Goal: Task Accomplishment & Management: Manage account settings

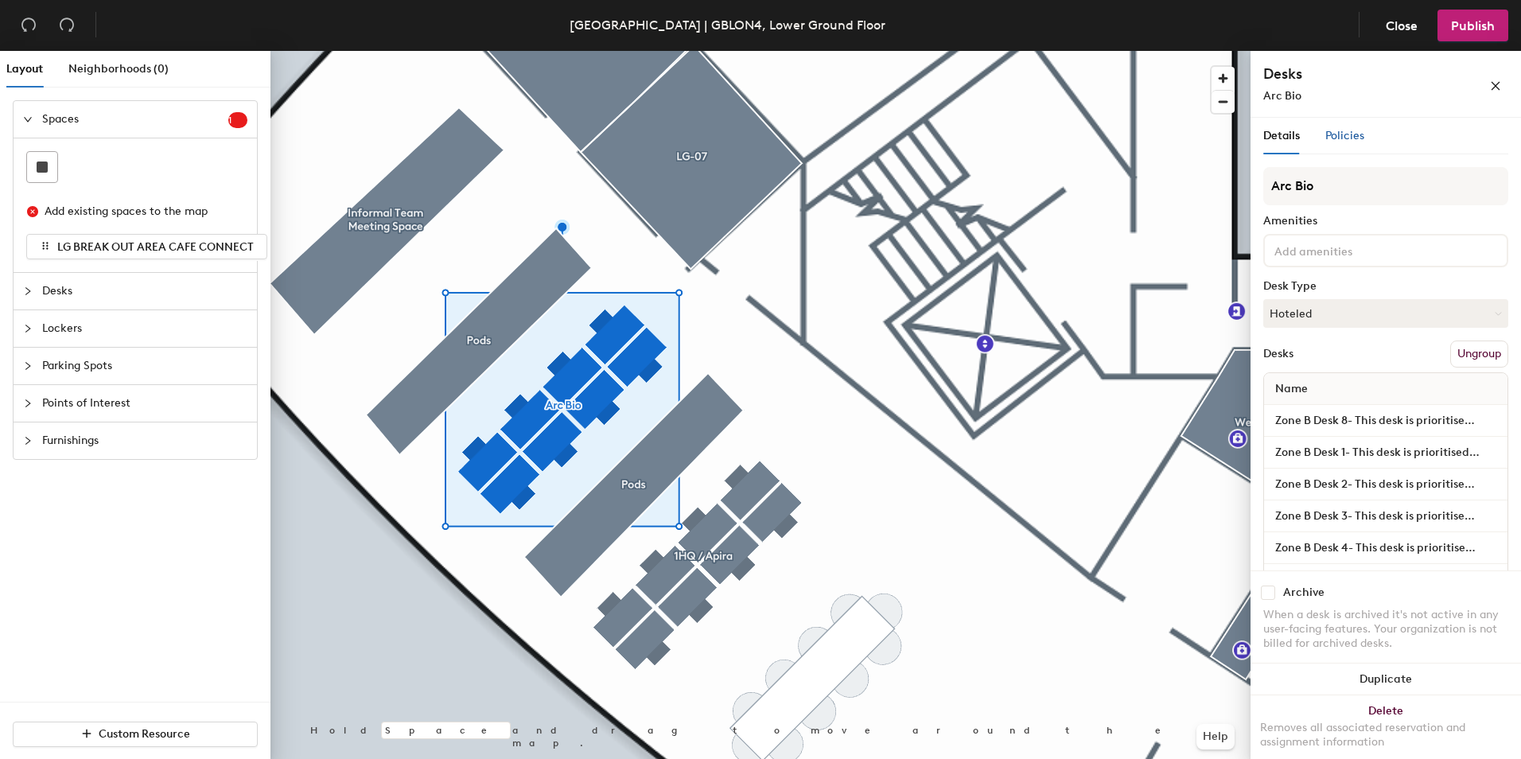
click at [1353, 136] on span "Policies" at bounding box center [1345, 136] width 39 height 14
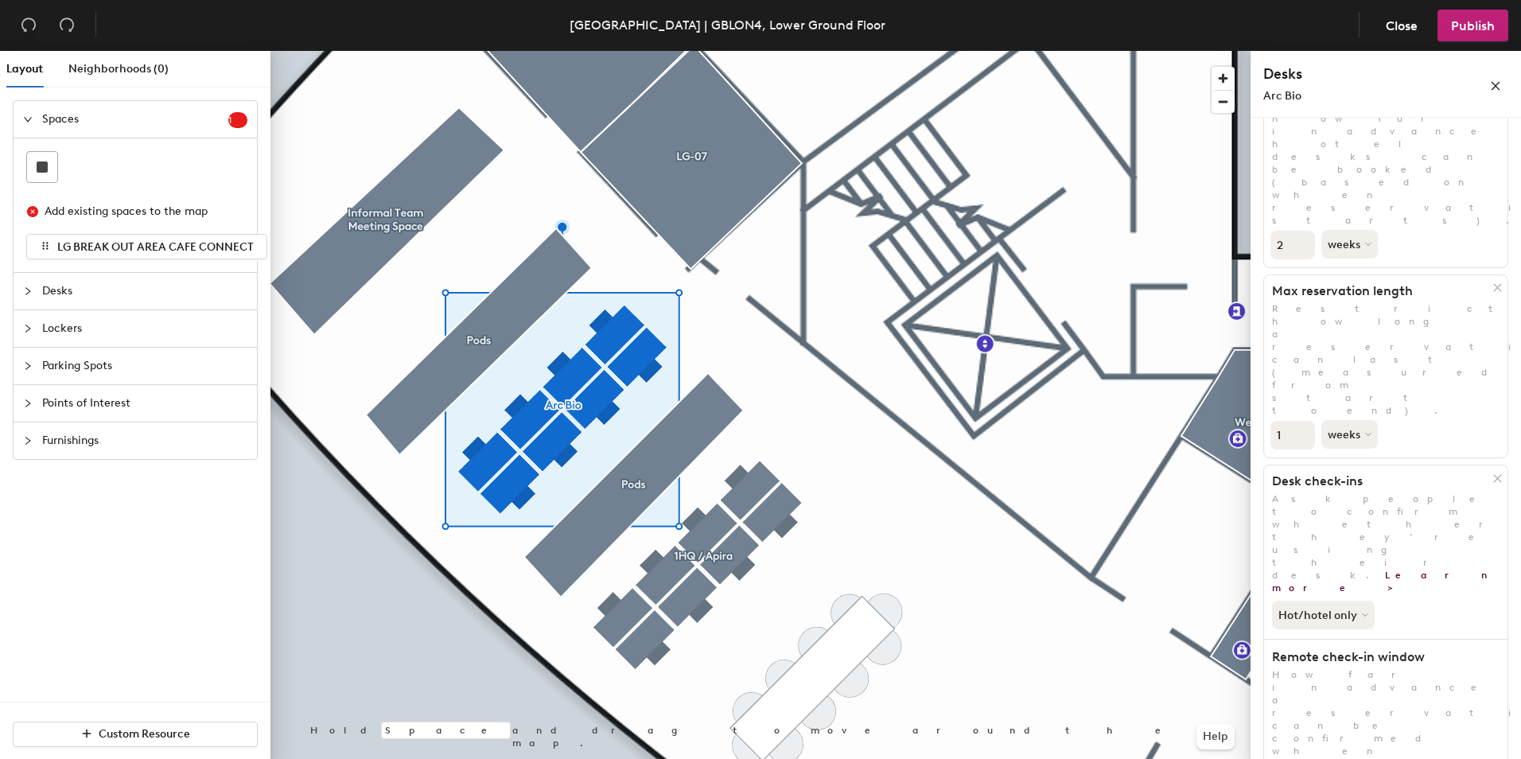
scroll to position [159, 0]
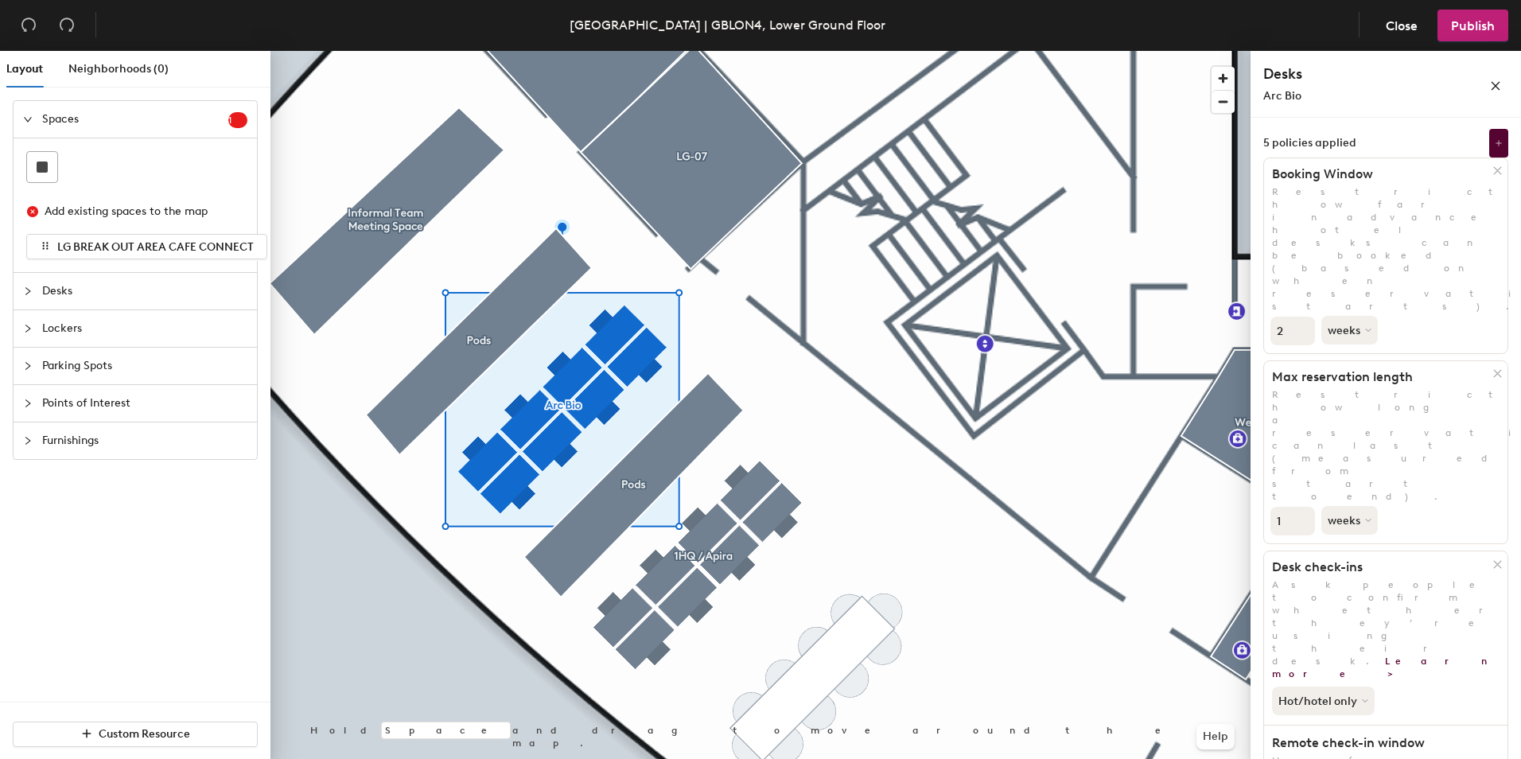
scroll to position [0, 0]
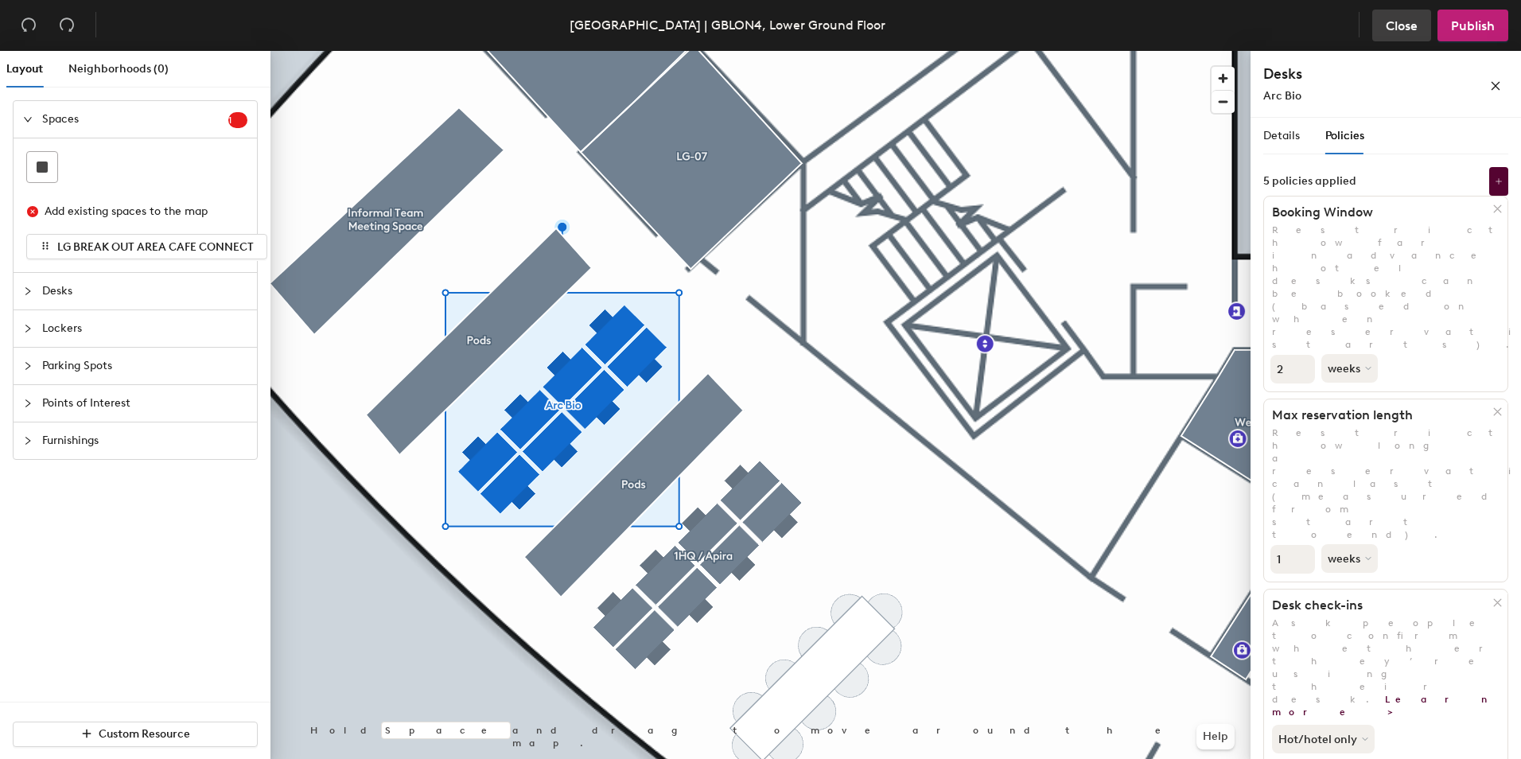
click at [1407, 26] on span "Close" at bounding box center [1402, 25] width 32 height 15
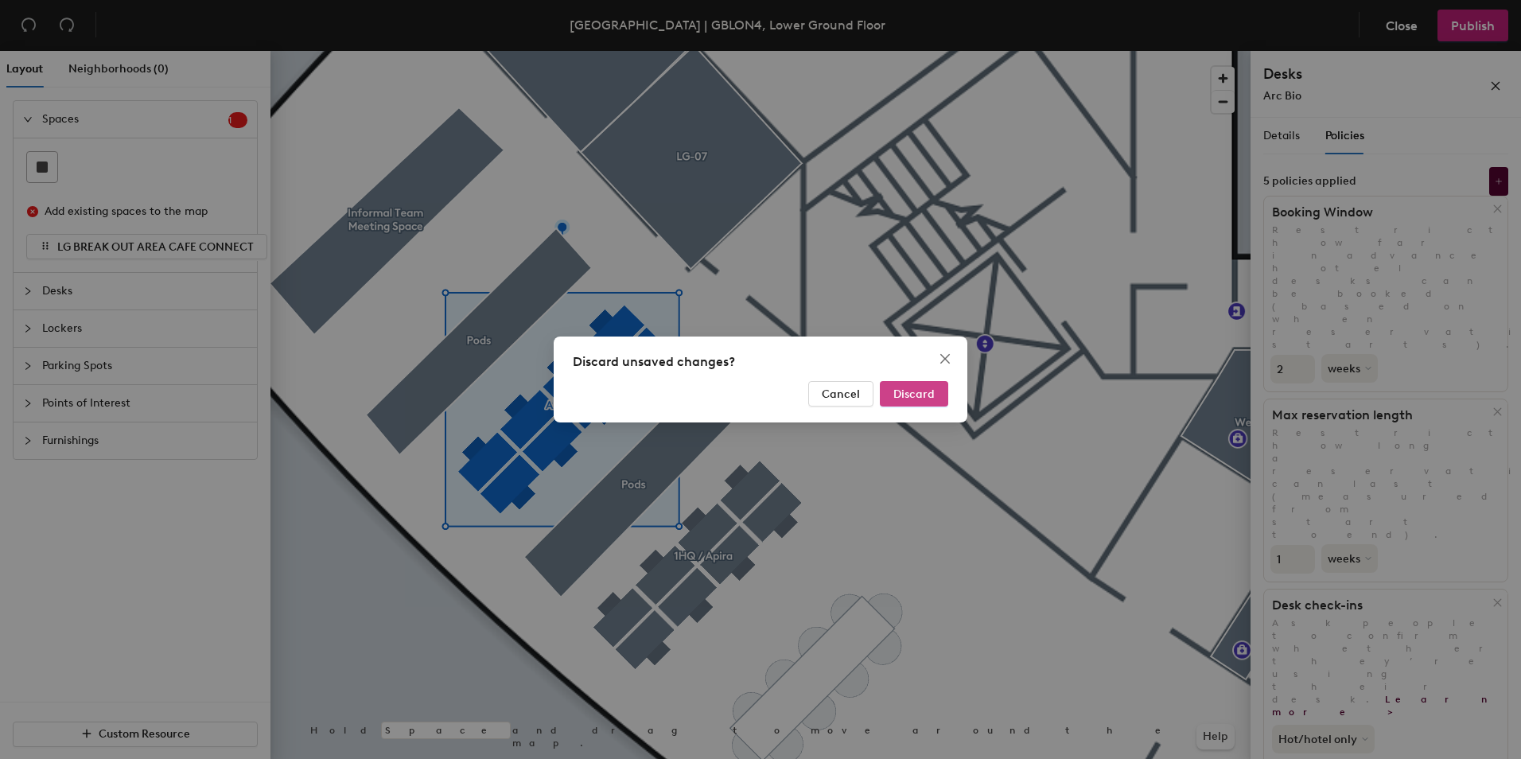
click at [906, 396] on span "Discard" at bounding box center [914, 394] width 41 height 14
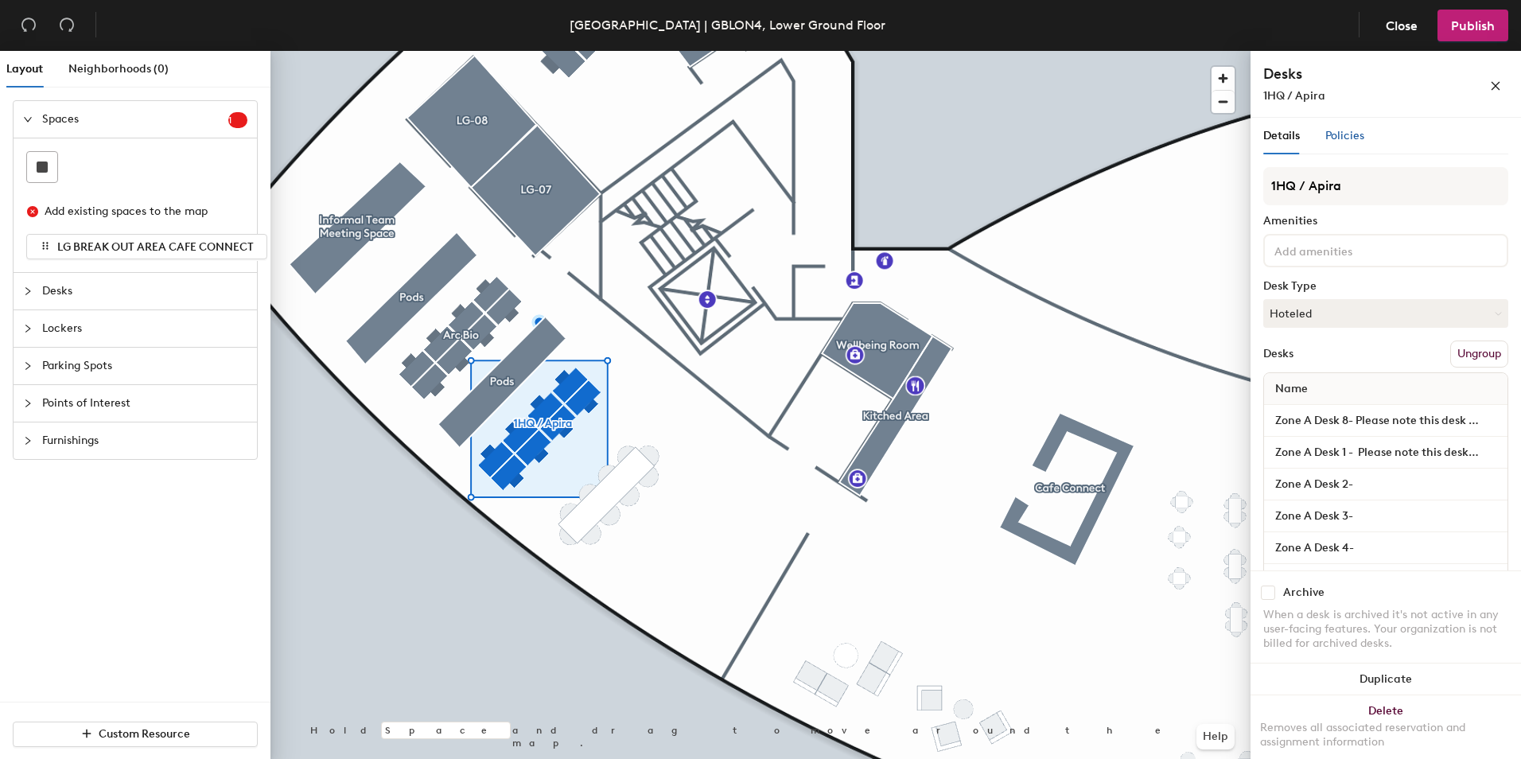
click at [1345, 139] on span "Policies" at bounding box center [1345, 136] width 39 height 14
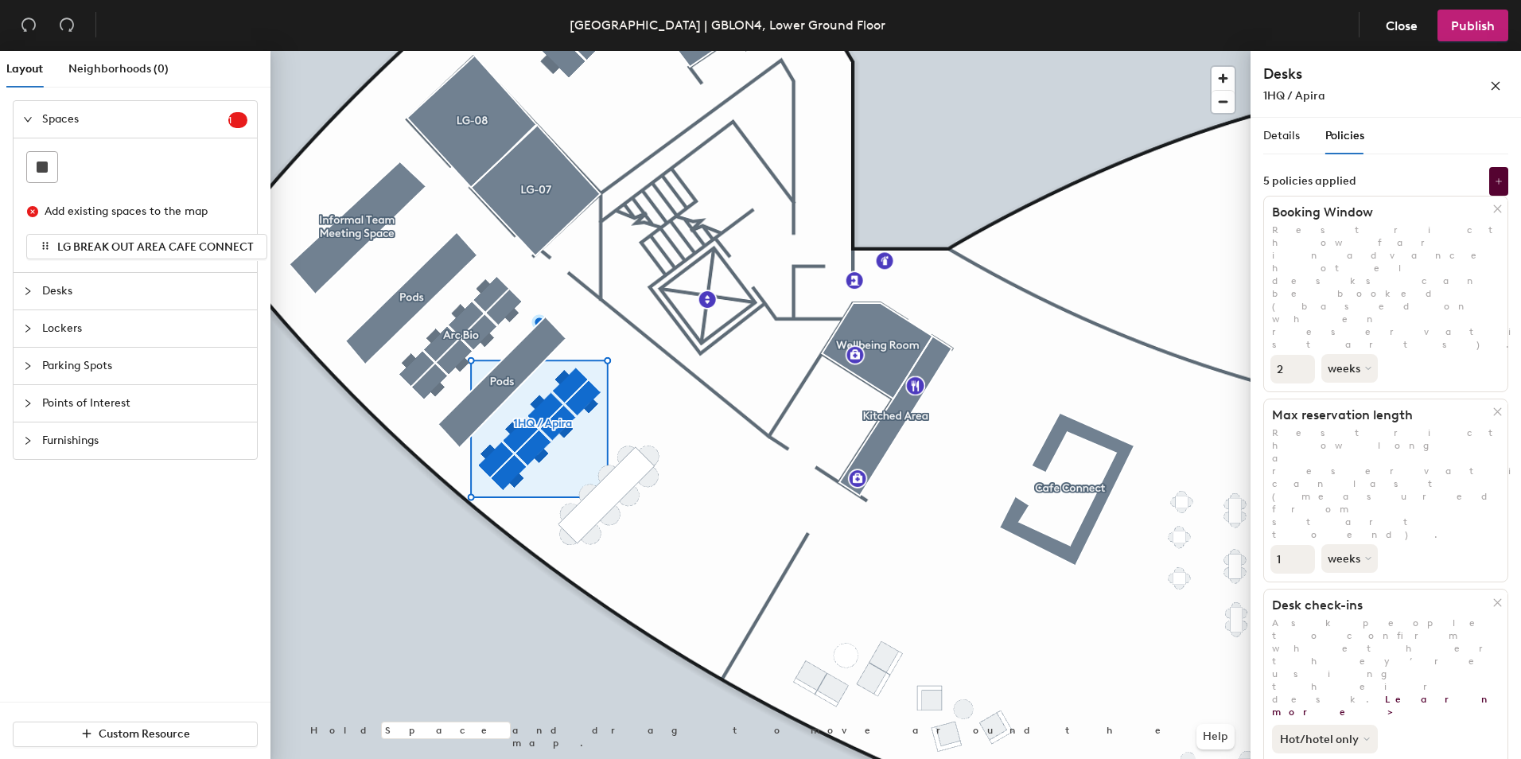
click at [1372, 725] on button "Hot/hotel only" at bounding box center [1325, 739] width 106 height 29
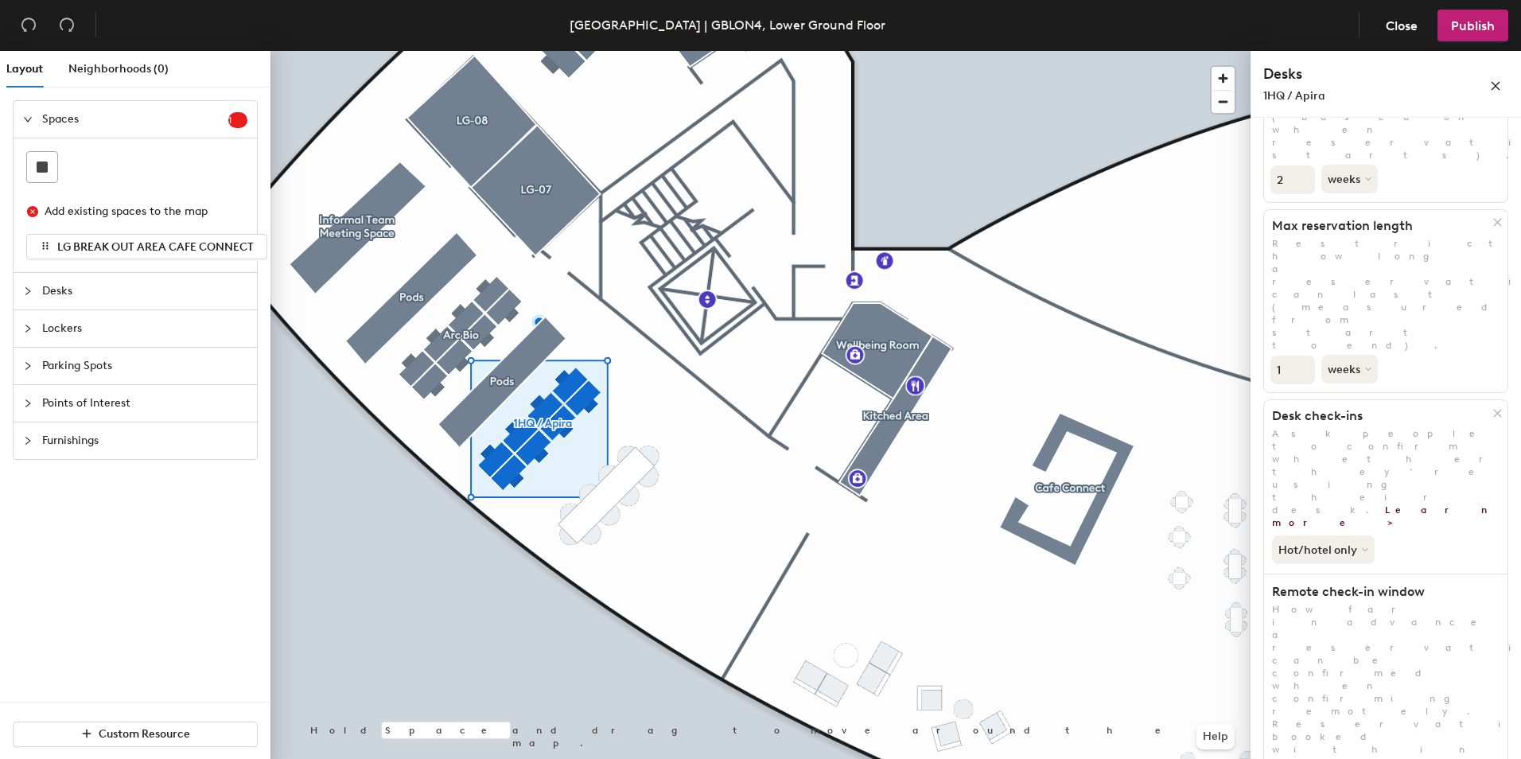
scroll to position [209, 0]
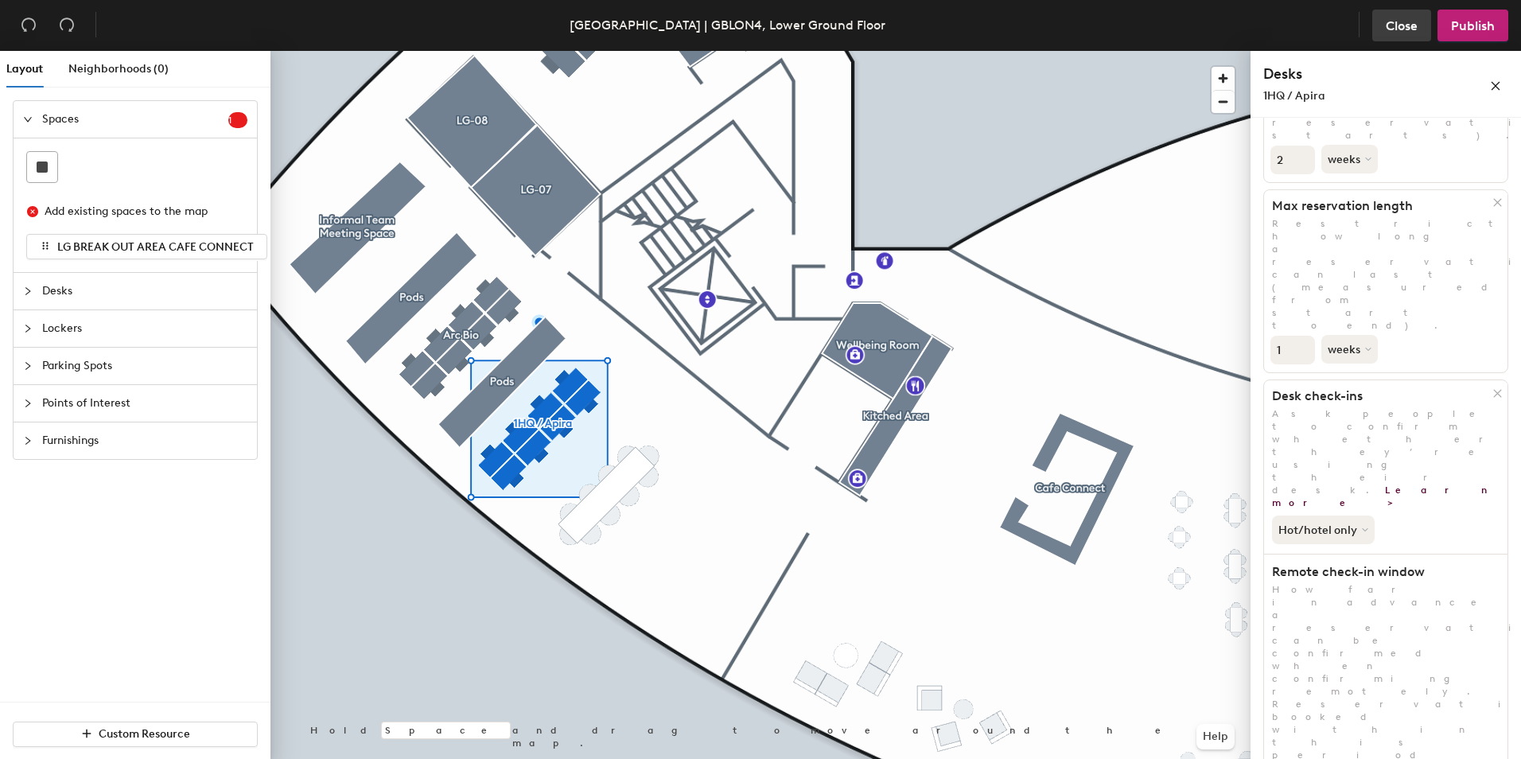
click at [1390, 25] on span "Close" at bounding box center [1402, 25] width 32 height 15
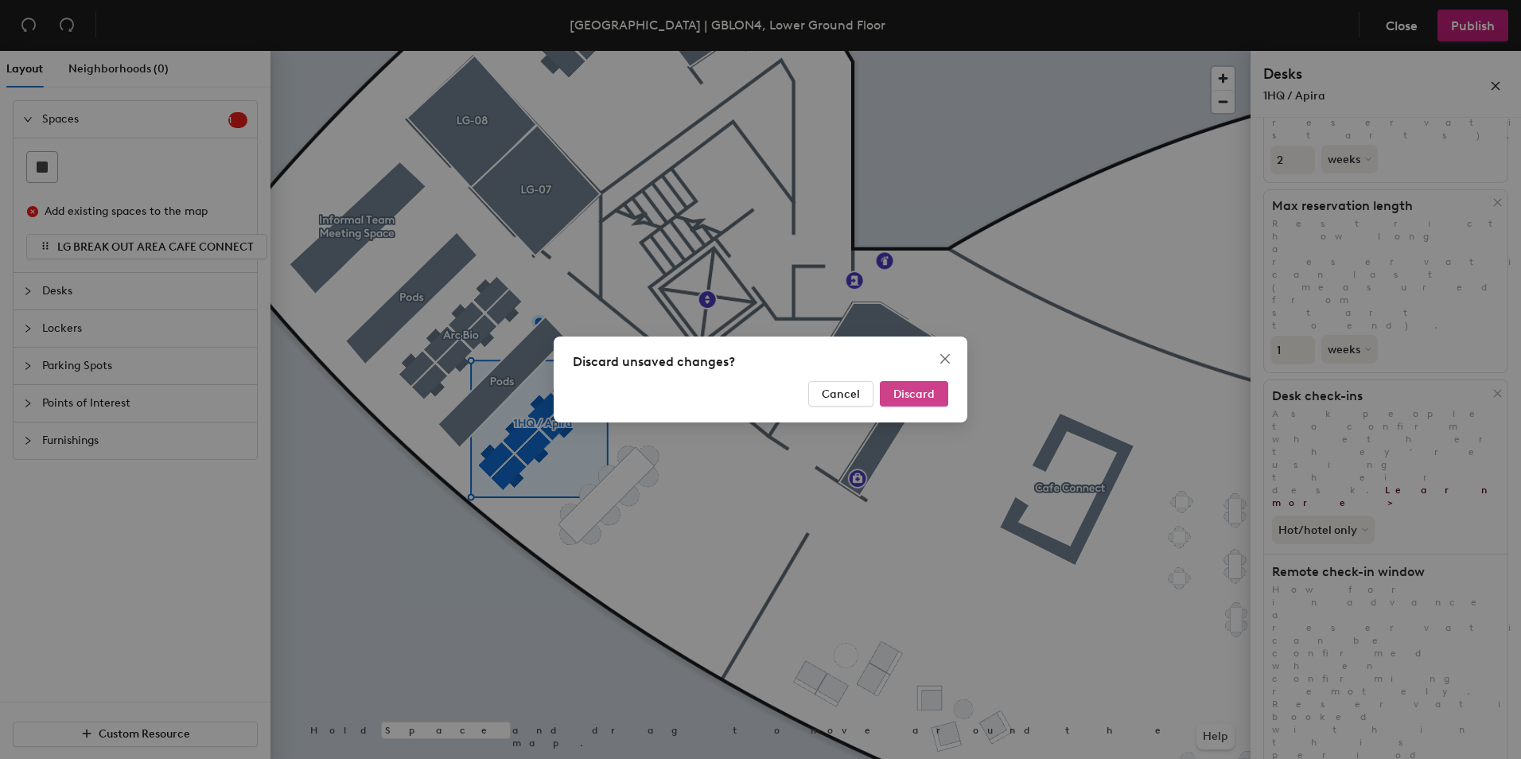
click at [913, 398] on span "Discard" at bounding box center [914, 394] width 41 height 14
